Goal: Obtain resource: Obtain resource

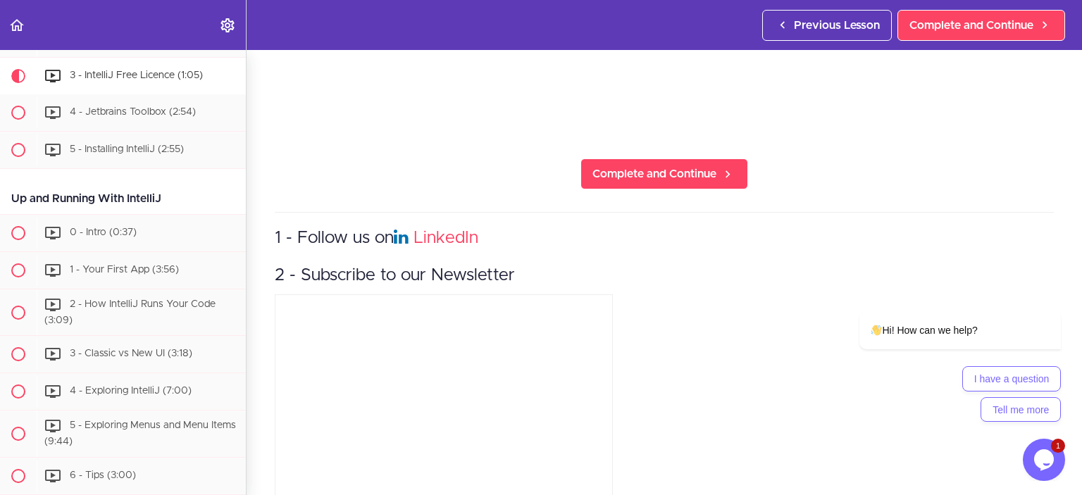
scroll to position [557, 0]
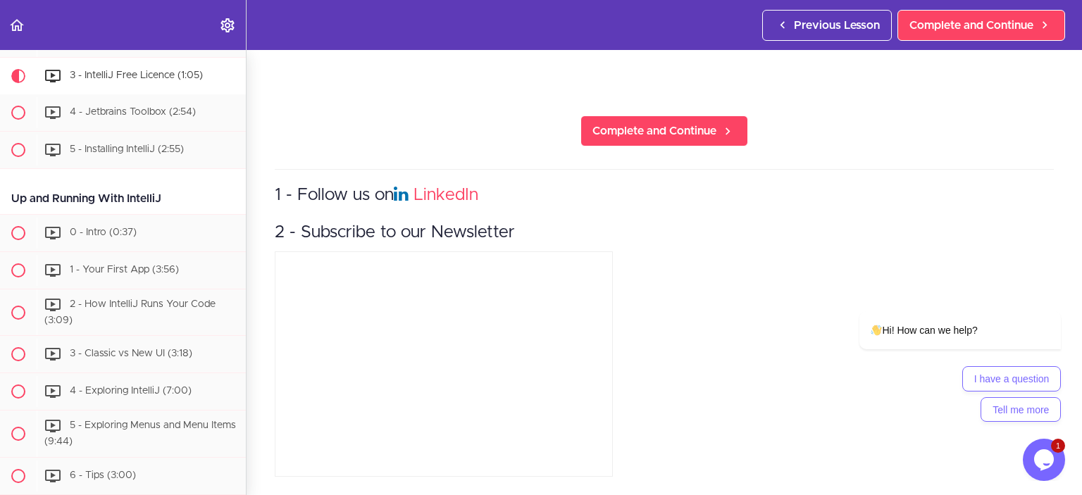
click at [729, 297] on div "1 - Follow us on LinkedIn 2 - Subscribe to our Newsletter" at bounding box center [664, 325] width 779 height 312
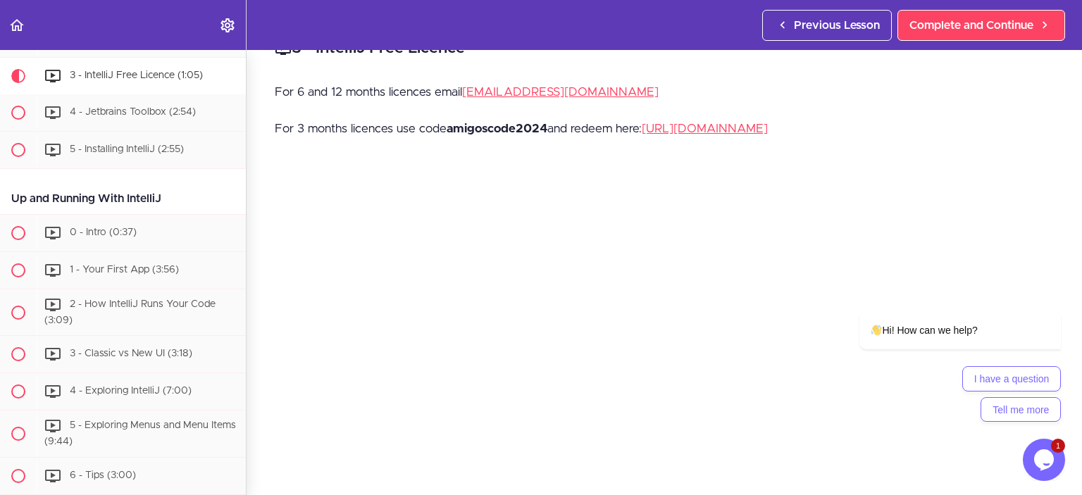
scroll to position [0, 0]
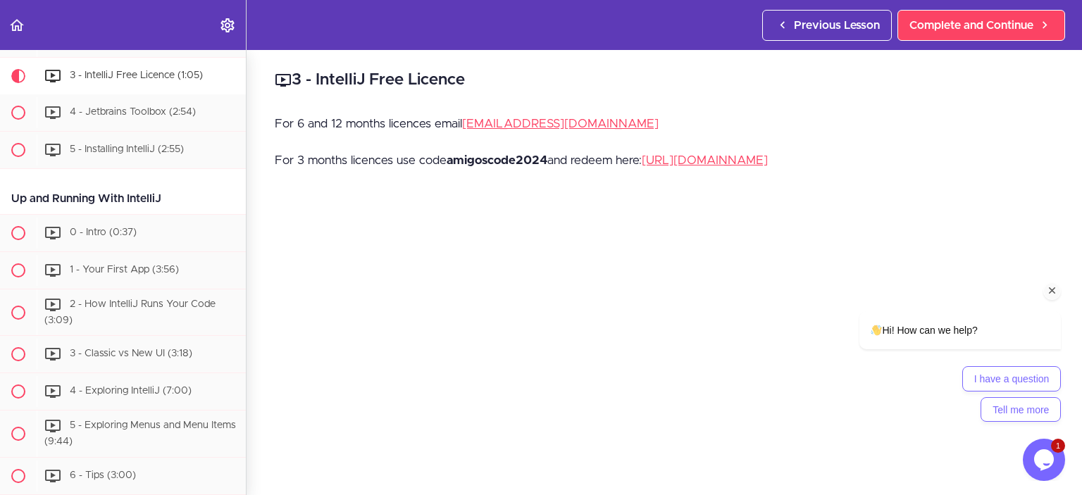
click at [1055, 286] on icon "Chat attention grabber" at bounding box center [1052, 291] width 13 height 13
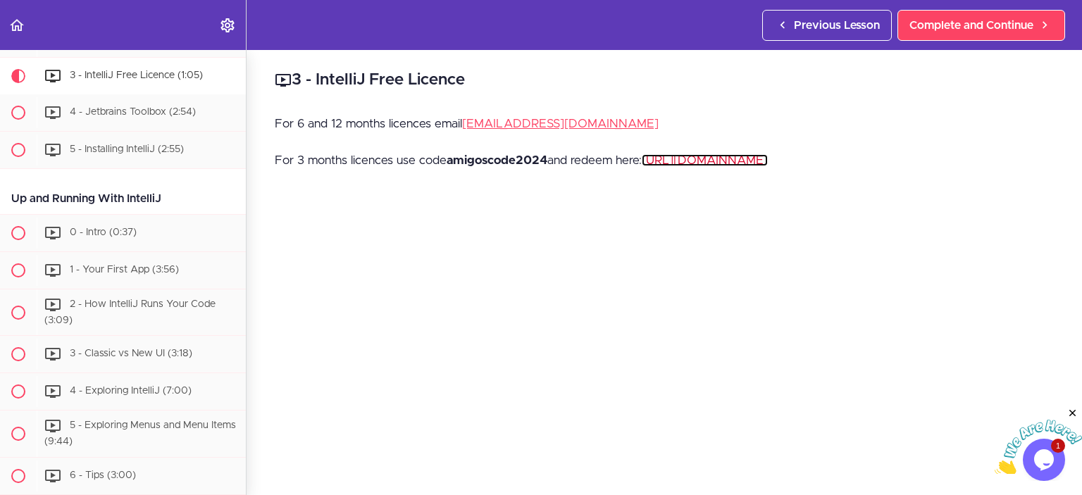
click at [711, 163] on link "[URL][DOMAIN_NAME]" at bounding box center [705, 160] width 126 height 12
click at [1033, 452] on img at bounding box center [1038, 448] width 87 height 56
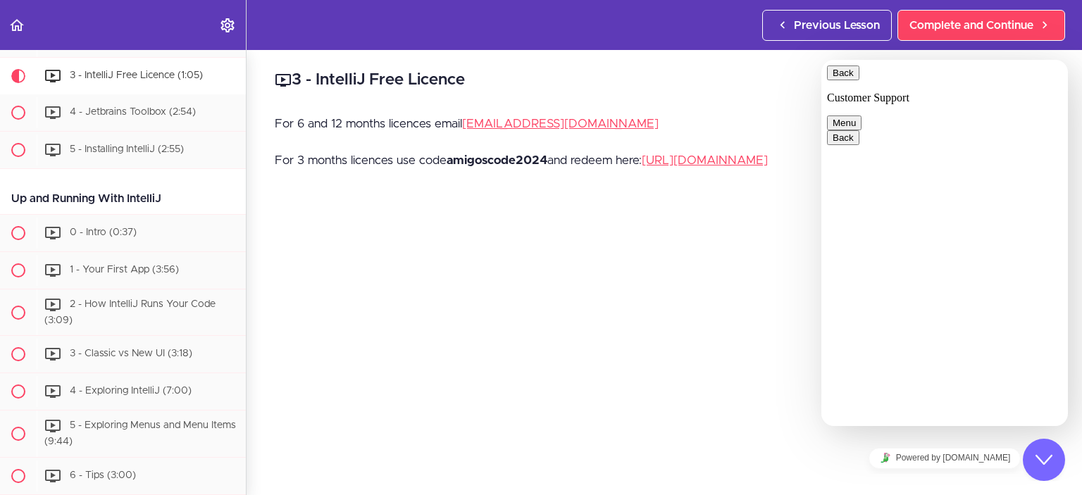
click at [847, 80] on button "Back" at bounding box center [843, 73] width 32 height 15
click at [748, 104] on div "3 - IntelliJ Free Licence For 6 and 12 months licences email [EMAIL_ADDRESS][DO…" at bounding box center [665, 272] width 836 height 445
drag, startPoint x: 792, startPoint y: 112, endPoint x: 777, endPoint y: 140, distance: 31.8
click at [793, 112] on div "3 - IntelliJ Free Licence For 6 and 12 months licences email [EMAIL_ADDRESS][DO…" at bounding box center [665, 272] width 836 height 445
click at [748, 173] on div "For 6 and 12 months licences email [EMAIL_ADDRESS][DOMAIN_NAME] For 3 months li…" at bounding box center [664, 149] width 779 height 73
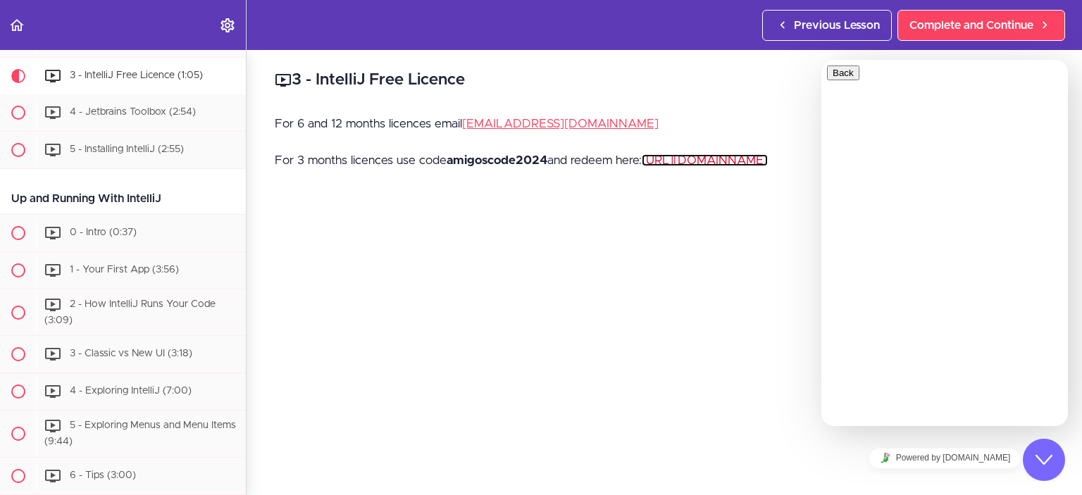
click at [745, 165] on link "[URL][DOMAIN_NAME]" at bounding box center [705, 160] width 126 height 12
click at [518, 125] on link "[EMAIL_ADDRESS][DOMAIN_NAME]" at bounding box center [560, 124] width 197 height 12
